Goal: Task Accomplishment & Management: Use online tool/utility

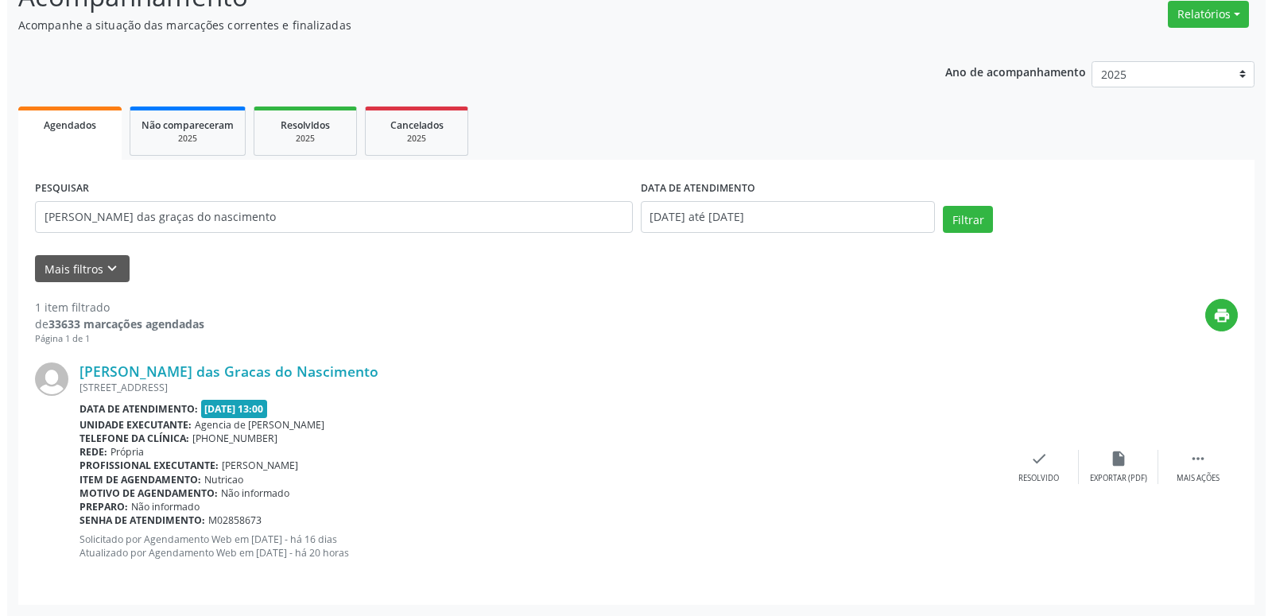
scroll to position [131, 0]
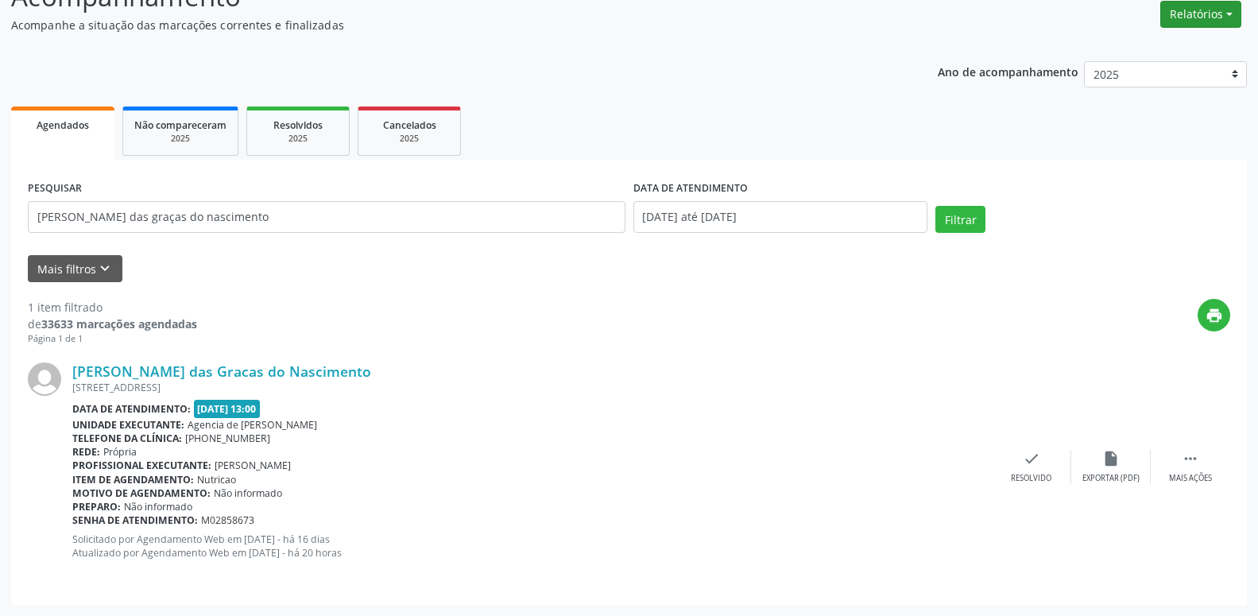
click at [1225, 25] on button "Relatórios" at bounding box center [1201, 14] width 81 height 27
click at [1181, 43] on link "Agendamentos" at bounding box center [1157, 48] width 171 height 22
select select "7"
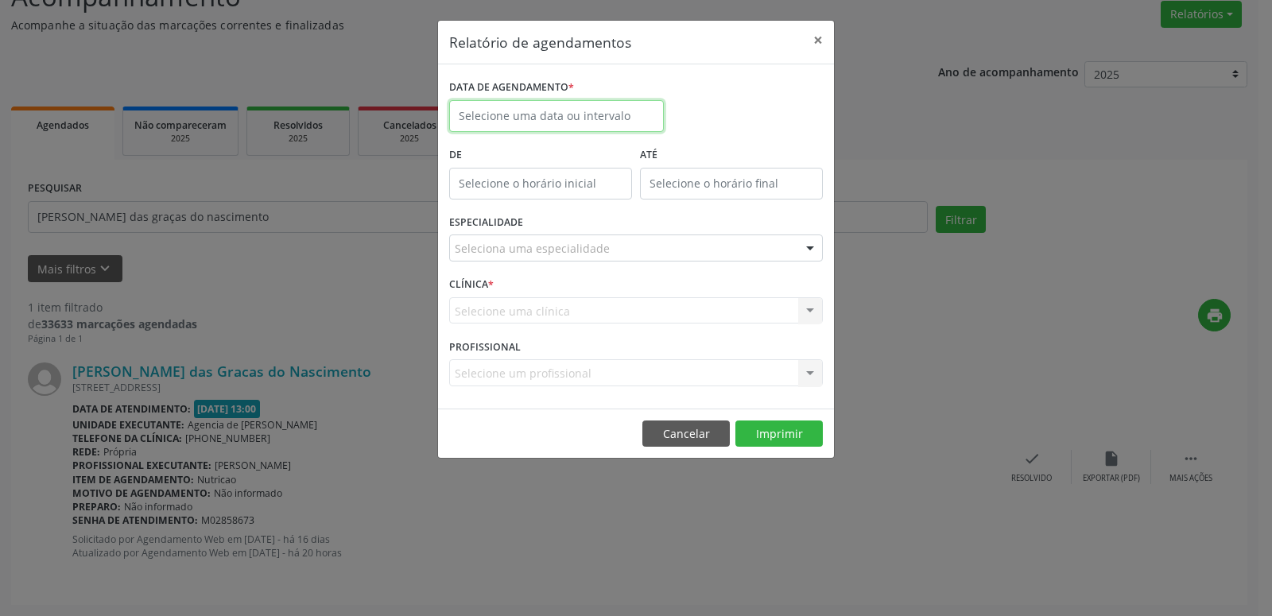
click at [549, 128] on input "text" at bounding box center [556, 116] width 215 height 32
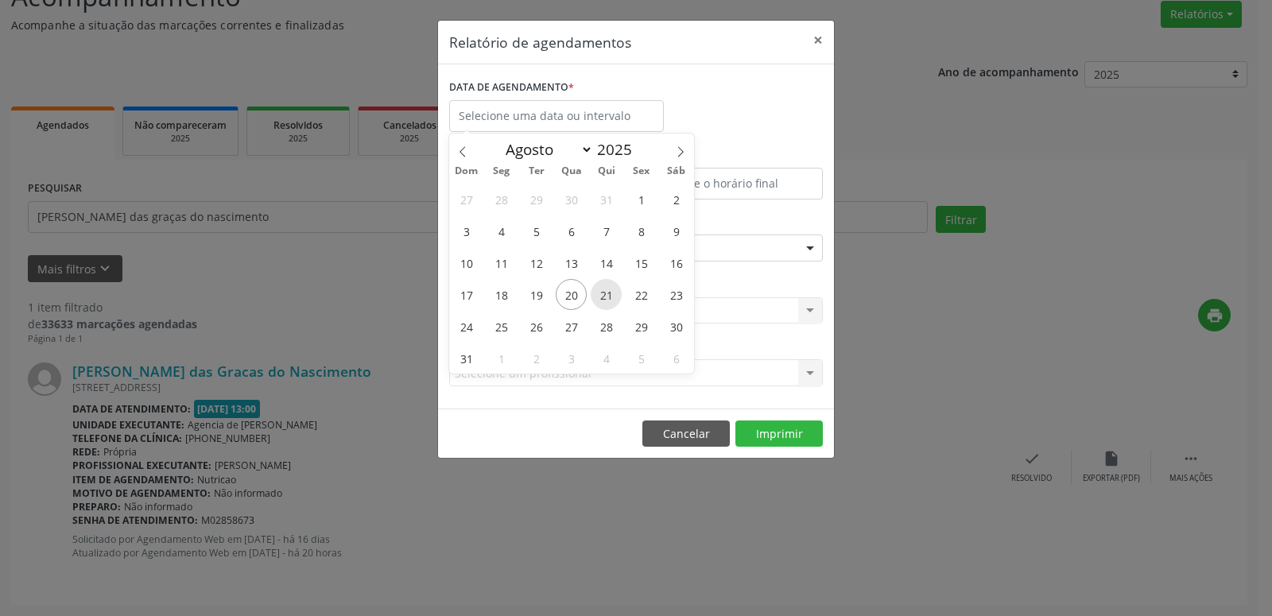
click at [603, 296] on span "21" at bounding box center [606, 294] width 31 height 31
type input "21/08/2025"
click at [603, 296] on span "21" at bounding box center [606, 294] width 31 height 31
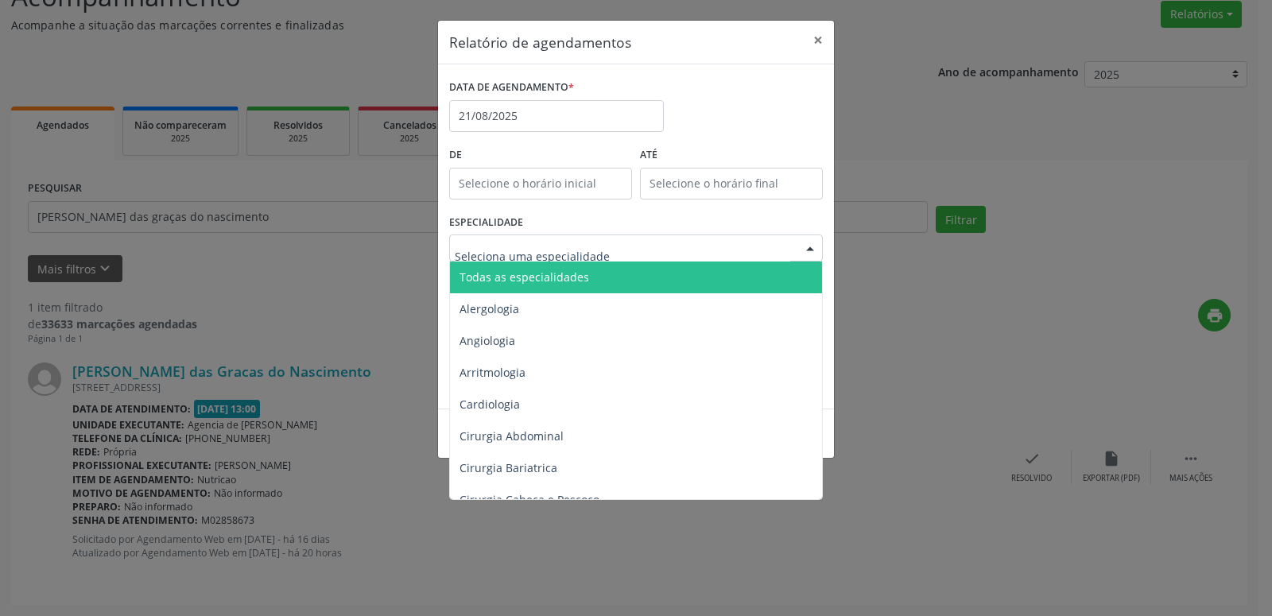
click at [674, 255] on div at bounding box center [636, 248] width 374 height 27
click at [677, 247] on input "text" at bounding box center [622, 256] width 335 height 32
click at [675, 270] on span "Todas as especialidades" at bounding box center [637, 278] width 374 height 32
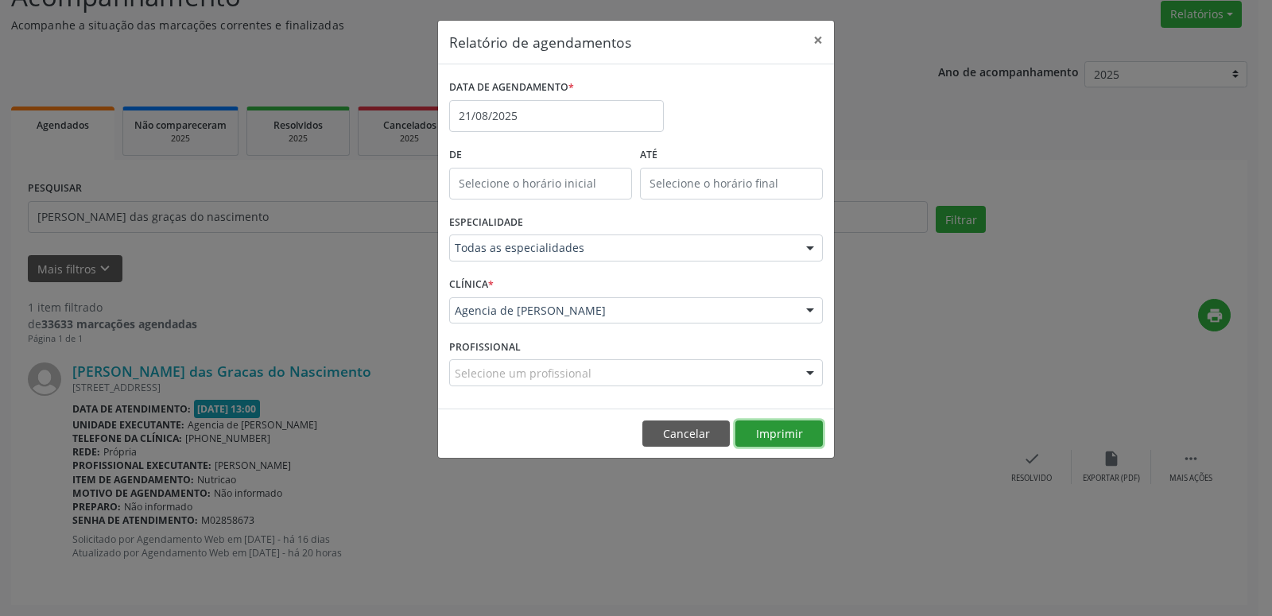
click at [783, 427] on button "Imprimir" at bounding box center [778, 434] width 87 height 27
